Goal: Find specific fact: Find specific fact

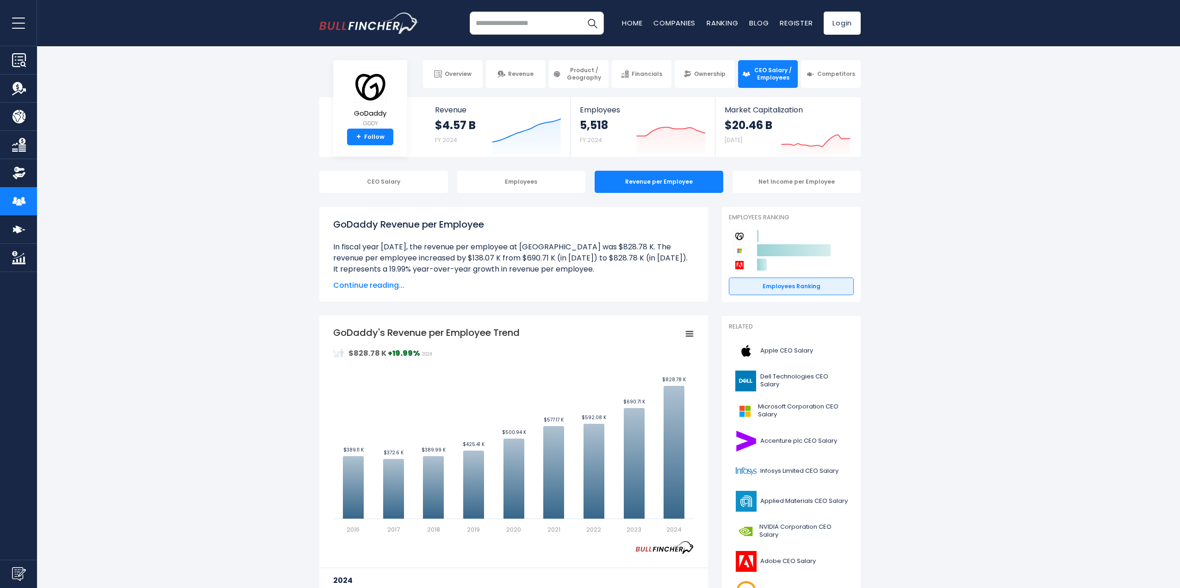
click at [442, 265] on li "In fiscal year [DATE], the revenue per employee at [GEOGRAPHIC_DATA] was $828.7…" at bounding box center [513, 258] width 361 height 33
drag, startPoint x: 572, startPoint y: 245, endPoint x: 602, endPoint y: 248, distance: 30.3
click at [602, 248] on li "In fiscal year [DATE], the revenue per employee at [GEOGRAPHIC_DATA] was $828.7…" at bounding box center [513, 258] width 361 height 33
click at [593, 255] on li "In fiscal year [DATE], the revenue per employee at [GEOGRAPHIC_DATA] was $828.7…" at bounding box center [513, 258] width 361 height 33
click at [529, 27] on input "search" at bounding box center [537, 23] width 134 height 23
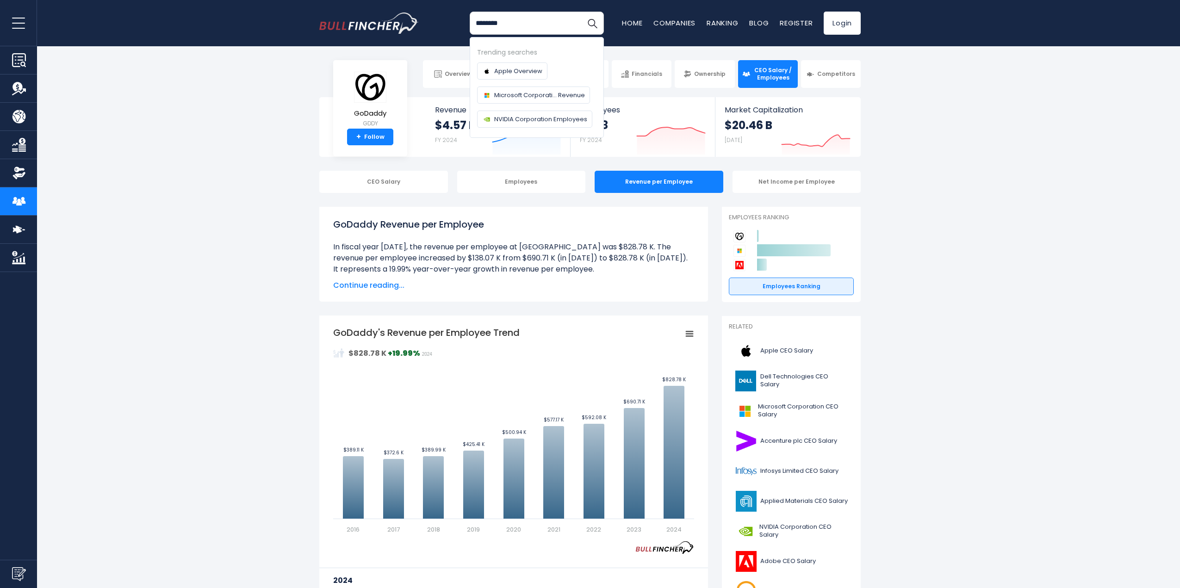
type input "********"
click at [581, 12] on button "Search" at bounding box center [592, 23] width 23 height 23
